Goal: Task Accomplishment & Management: Complete application form

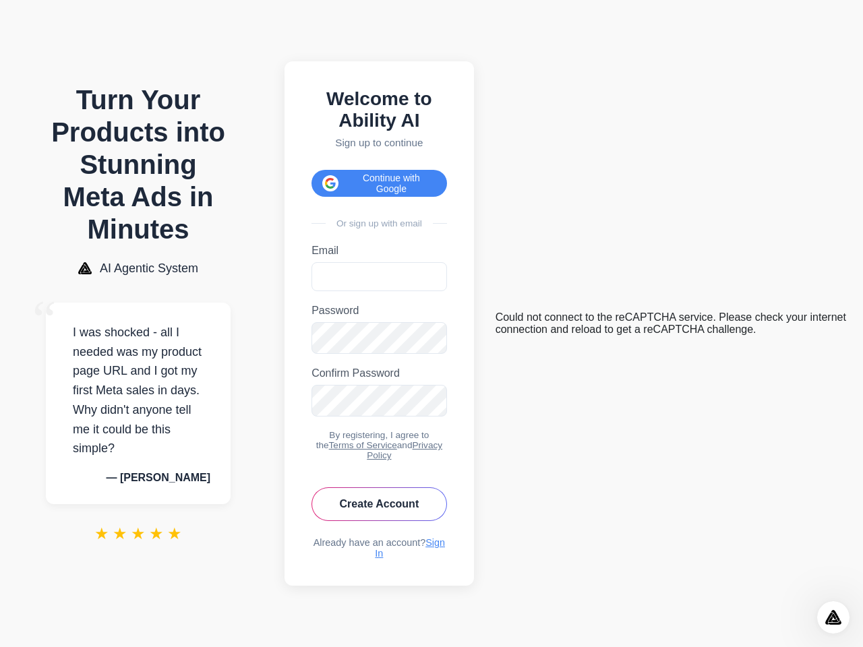
click at [384, 176] on button "Continue with Google" at bounding box center [380, 183] width 136 height 27
click at [833, 618] on icon "Open Intercom Messenger" at bounding box center [834, 618] width 22 height 22
